Goal: Find specific page/section: Find specific page/section

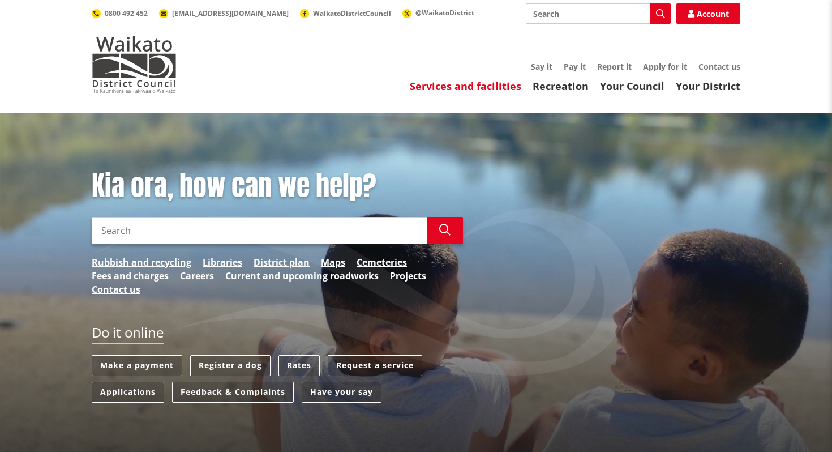
click at [502, 89] on link "Services and facilities" at bounding box center [466, 86] width 112 height 14
click at [501, 83] on link "Services and facilities" at bounding box center [466, 86] width 112 height 14
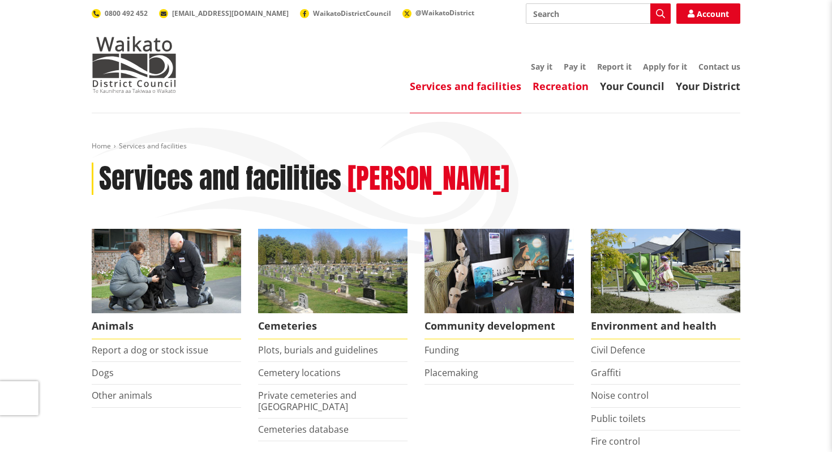
click at [573, 83] on link "Recreation" at bounding box center [561, 86] width 56 height 14
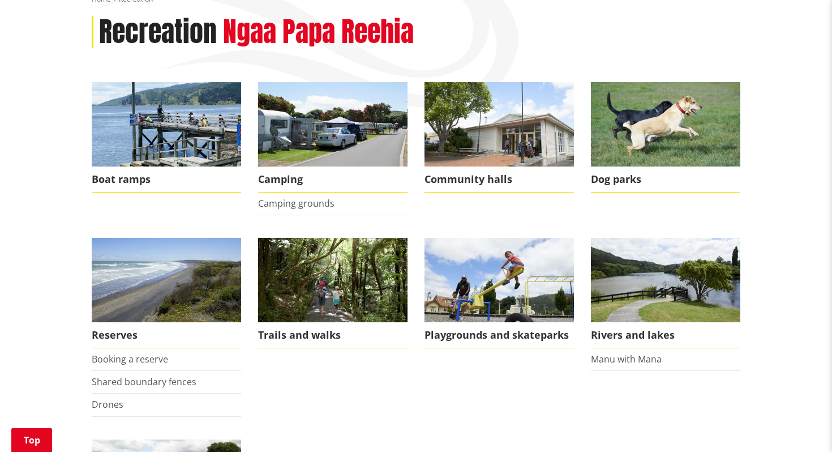
scroll to position [147, 0]
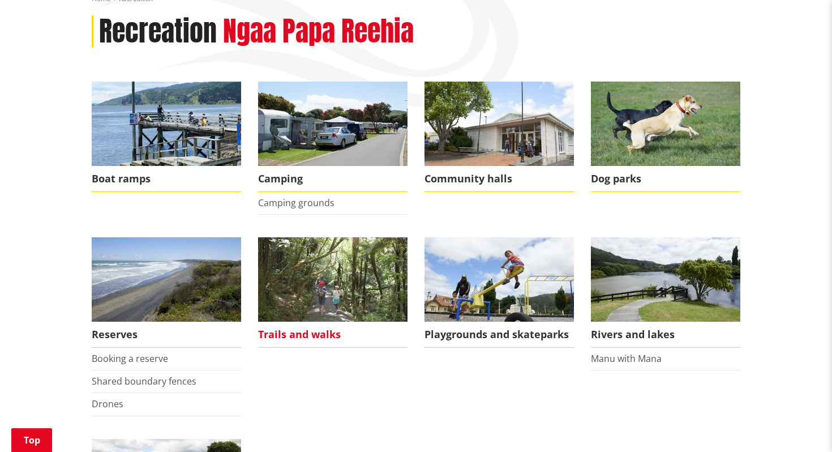
click at [329, 288] on img at bounding box center [332, 279] width 149 height 84
click at [315, 334] on span "Trails and walks" at bounding box center [332, 334] width 149 height 26
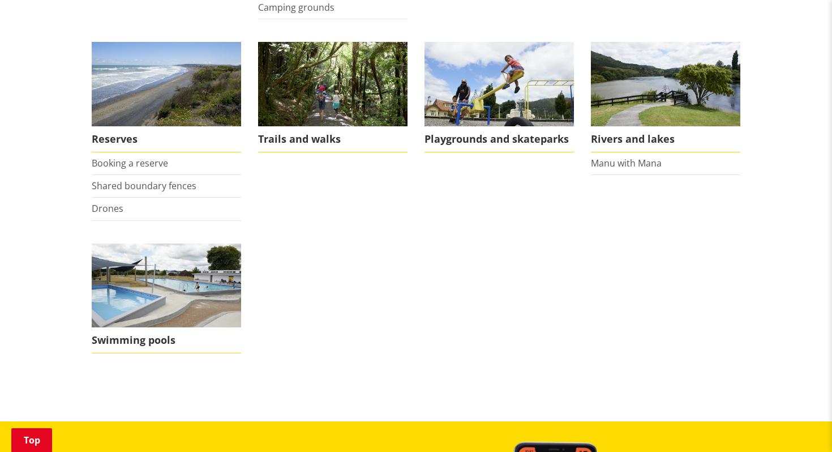
scroll to position [331, 0]
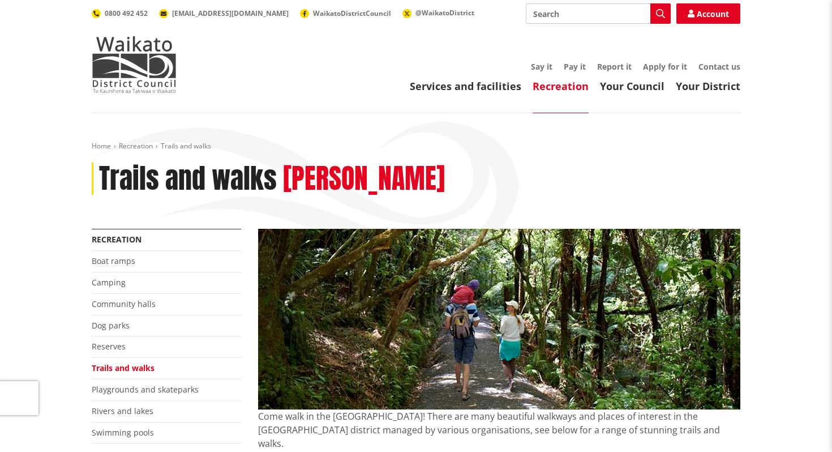
click at [584, 16] on input "Search" at bounding box center [598, 13] width 145 height 20
type input "homes for sale"
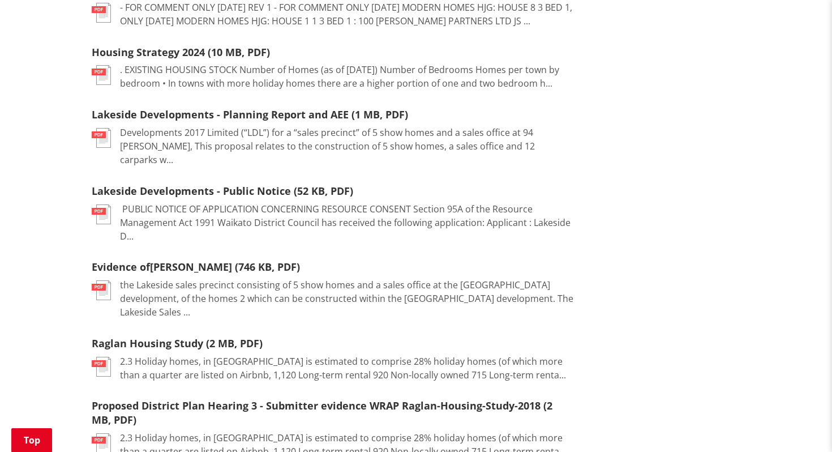
scroll to position [241, 0]
